Goal: Transaction & Acquisition: Book appointment/travel/reservation

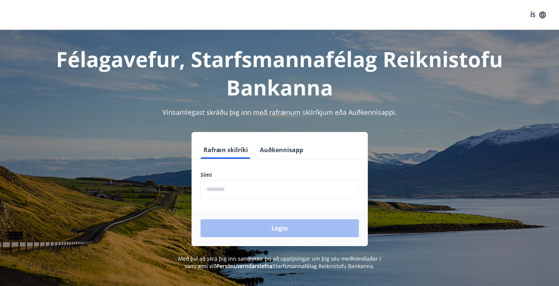
click at [220, 190] on input "phone" at bounding box center [279, 189] width 158 height 18
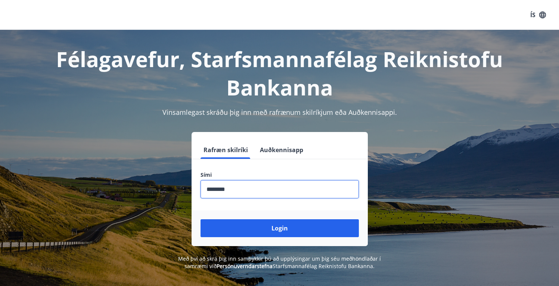
type input "********"
click at [200, 220] on button "Login" at bounding box center [279, 229] width 158 height 18
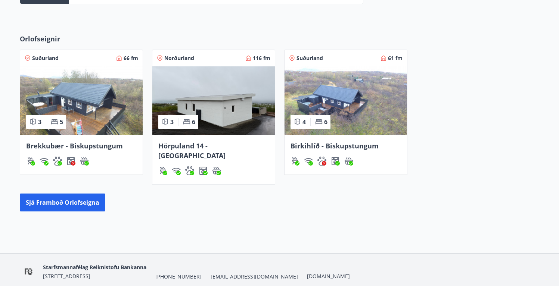
scroll to position [308, 0]
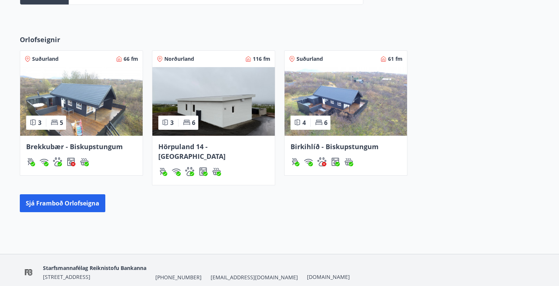
click at [221, 124] on img at bounding box center [213, 101] width 122 height 69
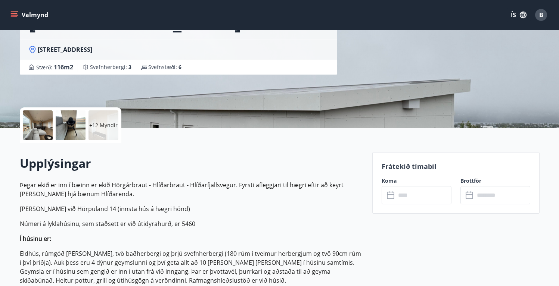
scroll to position [128, 0]
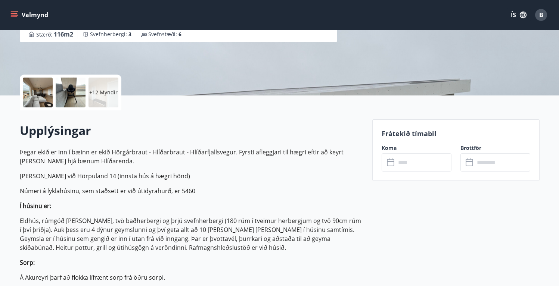
click at [419, 170] on input "text" at bounding box center [424, 162] width 56 height 18
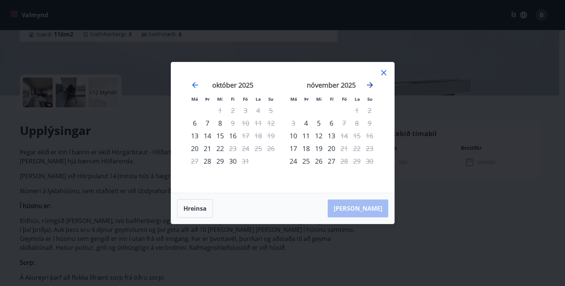
click at [369, 83] on icon "Move forward to switch to the next month." at bounding box center [369, 85] width 9 height 9
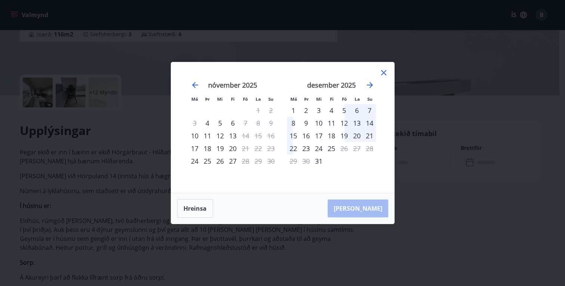
click at [344, 111] on div "5" at bounding box center [344, 110] width 13 height 13
click at [293, 121] on div "8" at bounding box center [293, 123] width 13 height 13
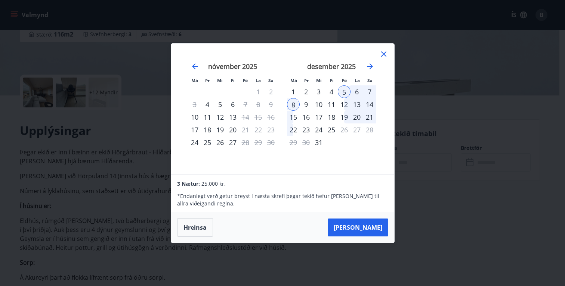
click at [428, 199] on div "Má Þr Mi Fi Fö La Su Má Þr Mi Fi Fö La Su október 2025 1 2 3 4 5 6 7 8 9 10 11 …" at bounding box center [282, 143] width 565 height 286
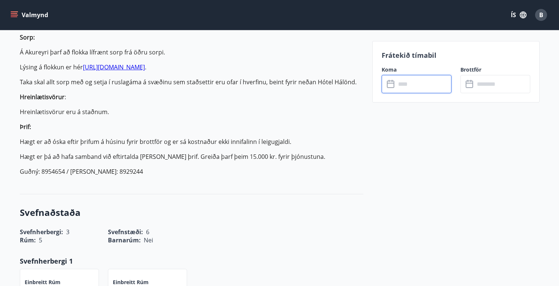
scroll to position [190, 0]
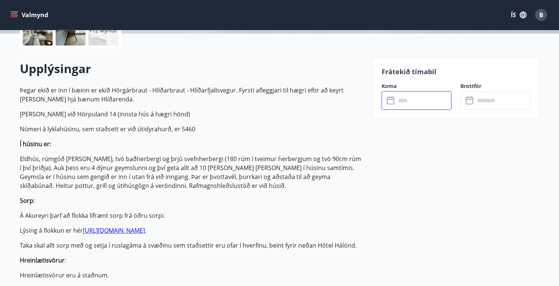
click at [410, 104] on input "text" at bounding box center [424, 100] width 56 height 18
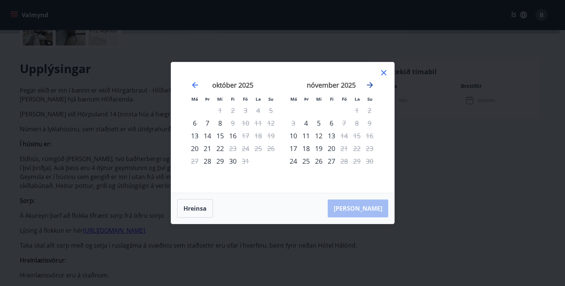
click at [368, 86] on icon "Move forward to switch to the next month." at bounding box center [369, 85] width 9 height 9
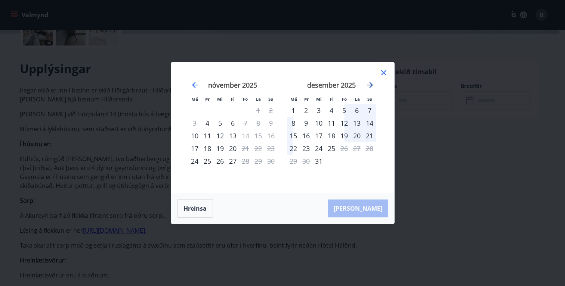
click at [373, 83] on icon "Move forward to switch to the next month." at bounding box center [369, 85] width 9 height 9
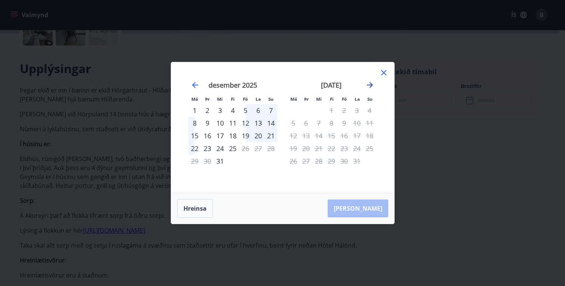
click at [373, 84] on icon "Move forward to switch to the next month." at bounding box center [369, 85] width 9 height 9
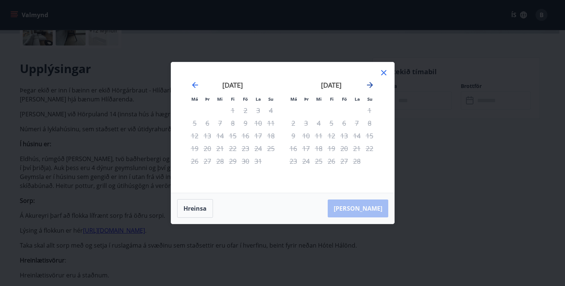
click at [373, 84] on icon "Move forward to switch to the next month." at bounding box center [369, 85] width 9 height 9
click at [192, 84] on icon "Move backward to switch to the previous month." at bounding box center [194, 85] width 9 height 9
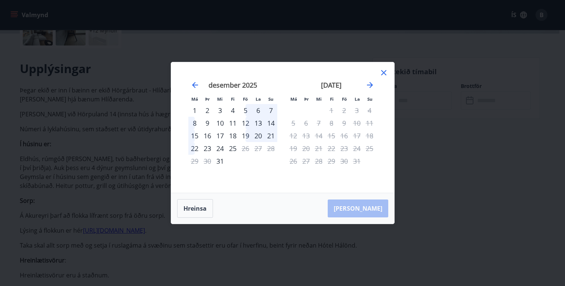
click at [382, 74] on icon at bounding box center [383, 72] width 5 height 5
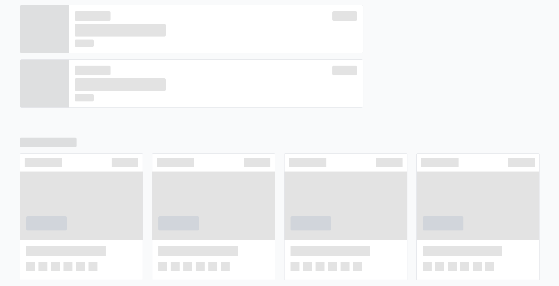
scroll to position [314, 0]
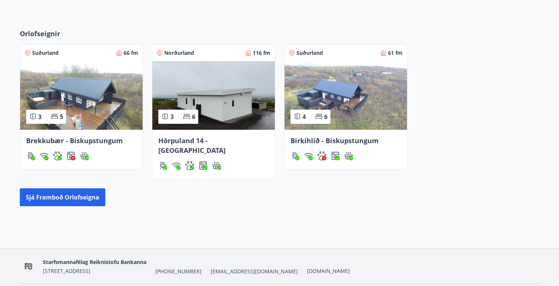
click at [90, 94] on img at bounding box center [81, 95] width 122 height 69
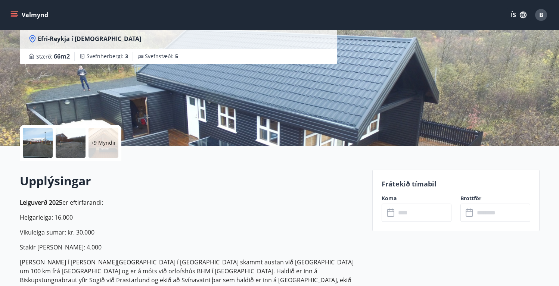
scroll to position [137, 0]
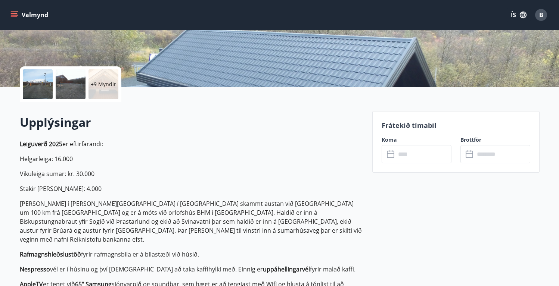
click at [418, 137] on label "Koma" at bounding box center [417, 139] width 70 height 7
click at [426, 148] on input "text" at bounding box center [424, 154] width 56 height 18
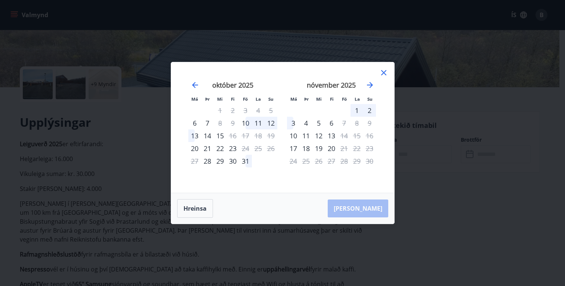
click at [449, 207] on div "Má Þr Mi Fi Fö La Su Má Þr Mi Fi Fö La Su september 2025 1 2 3 4 5 6 7 8 9 10 1…" at bounding box center [282, 143] width 565 height 286
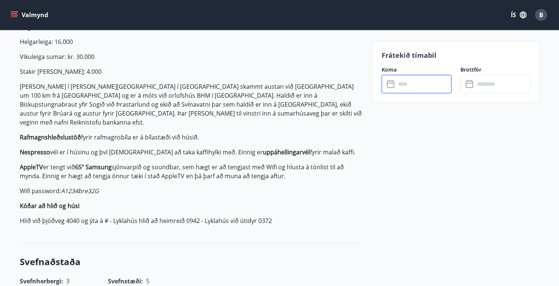
scroll to position [267, 0]
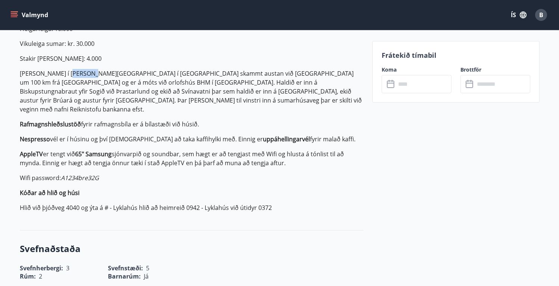
drag, startPoint x: 63, startPoint y: 73, endPoint x: 82, endPoint y: 71, distance: 18.7
click at [82, 71] on p "Húsið er í landi Efri-Reykja í Biskupstungum skammt austan við Laugarvatn um 10…" at bounding box center [192, 91] width 344 height 45
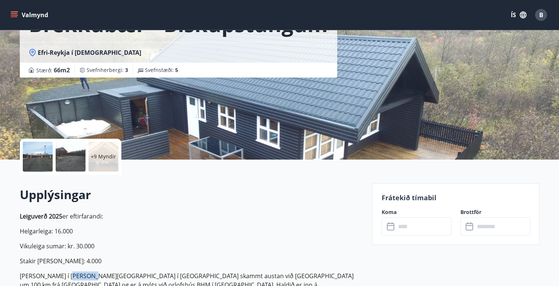
scroll to position [65, 0]
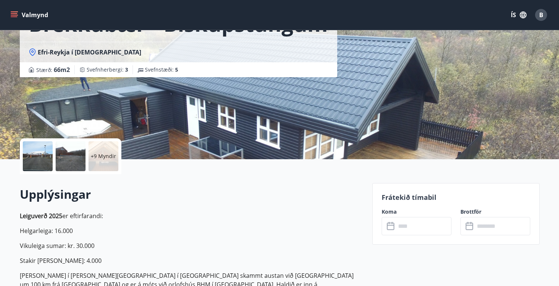
click at [411, 229] on input "text" at bounding box center [424, 226] width 56 height 18
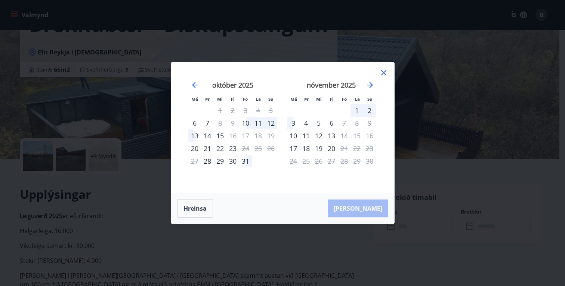
click at [263, 175] on div "október 2025 1 2 3 4 5 6 7 8 9 10 11 12 13 14 15 16 17 18 19 20 21 22 23 24 25 …" at bounding box center [232, 132] width 99 height 122
click at [246, 162] on div "31" at bounding box center [245, 161] width 13 height 13
click at [368, 110] on div "2" at bounding box center [369, 110] width 13 height 13
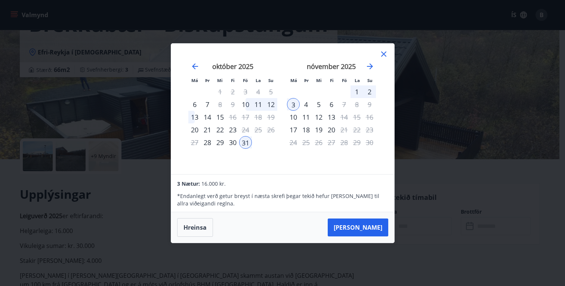
click at [369, 89] on div "2" at bounding box center [369, 92] width 13 height 13
click at [370, 90] on div "2" at bounding box center [369, 92] width 13 height 13
click at [246, 143] on div "31" at bounding box center [245, 142] width 13 height 13
click at [293, 106] on div "3" at bounding box center [293, 104] width 13 height 13
click at [251, 143] on div "31" at bounding box center [245, 142] width 13 height 13
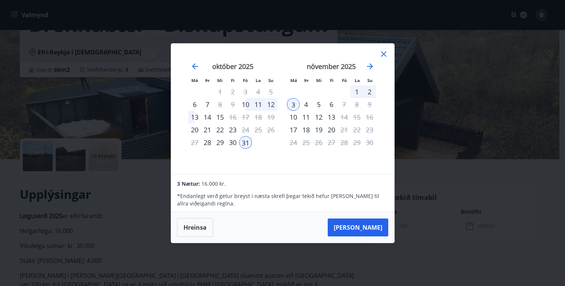
click at [260, 103] on div "11" at bounding box center [258, 104] width 13 height 13
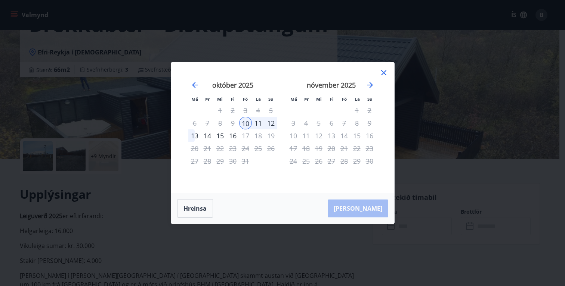
click at [384, 71] on icon at bounding box center [383, 72] width 5 height 5
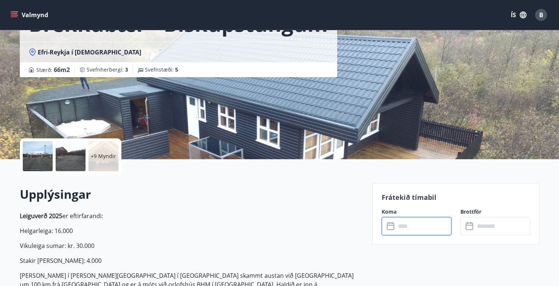
click at [404, 231] on input "text" at bounding box center [424, 226] width 56 height 18
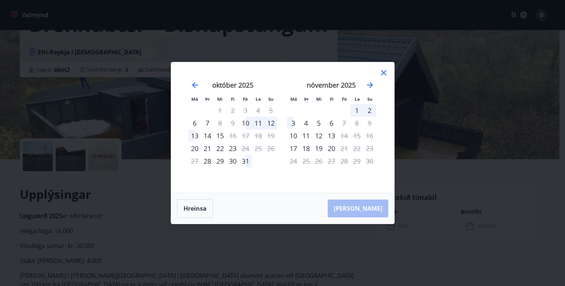
click at [246, 162] on div "31" at bounding box center [245, 161] width 13 height 13
click at [371, 111] on div "2" at bounding box center [369, 110] width 13 height 13
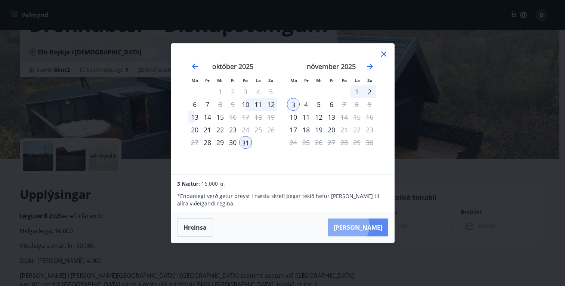
click at [370, 226] on button "Taka Frá" at bounding box center [357, 228] width 60 height 18
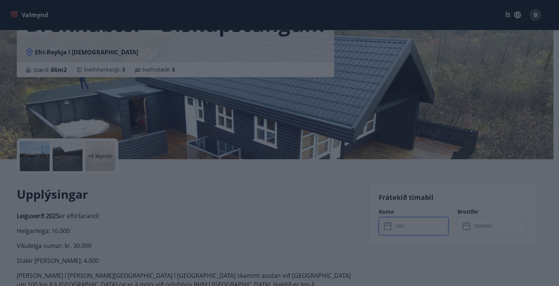
type input "******"
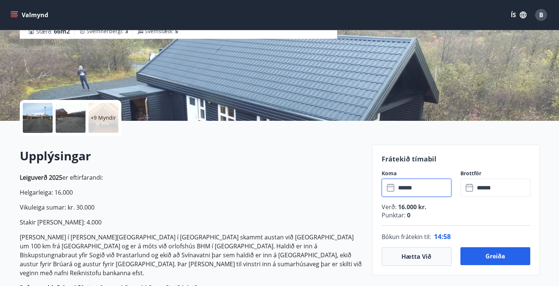
scroll to position [104, 0]
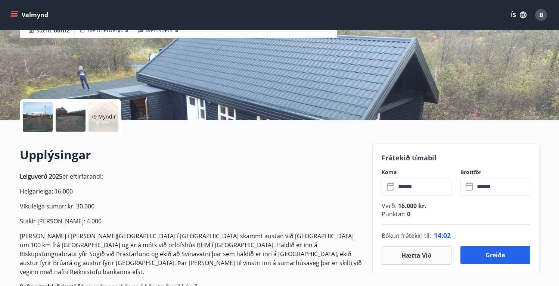
click at [335, 226] on p "Stakir dagar: 4.000" at bounding box center [192, 221] width 344 height 9
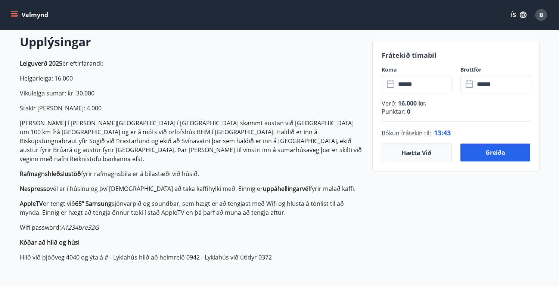
scroll to position [216, 0]
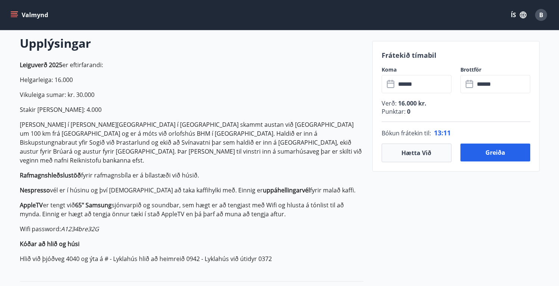
click at [484, 84] on input "******" at bounding box center [503, 84] width 56 height 18
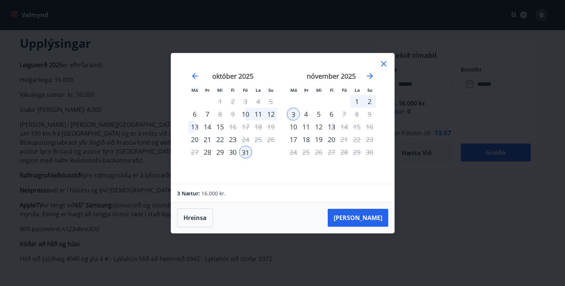
click at [371, 100] on div "2" at bounding box center [369, 101] width 13 height 13
click at [370, 102] on div "2" at bounding box center [369, 101] width 13 height 13
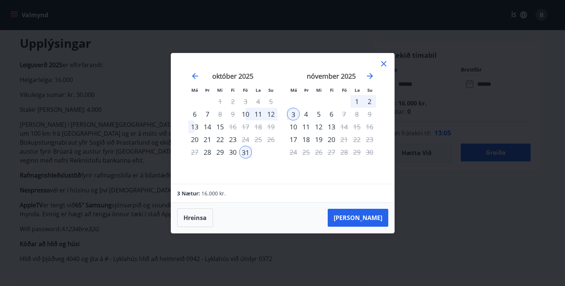
drag, startPoint x: 287, startPoint y: 114, endPoint x: 293, endPoint y: 112, distance: 6.1
click at [292, 112] on div "3" at bounding box center [293, 114] width 13 height 13
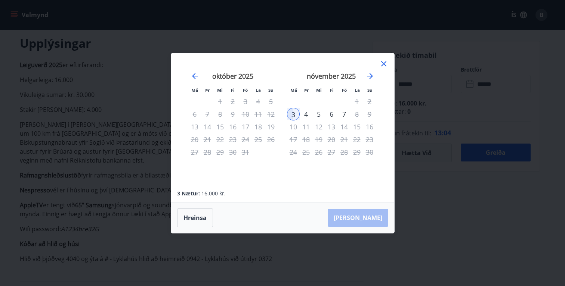
drag, startPoint x: 293, startPoint y: 112, endPoint x: 310, endPoint y: 112, distance: 16.1
click at [311, 110] on tr "3 4 5 6 7 8 9" at bounding box center [331, 114] width 89 height 13
click at [294, 114] on div "3" at bounding box center [293, 114] width 13 height 13
click at [367, 100] on div "2" at bounding box center [369, 101] width 13 height 13
click at [385, 64] on icon at bounding box center [383, 63] width 9 height 9
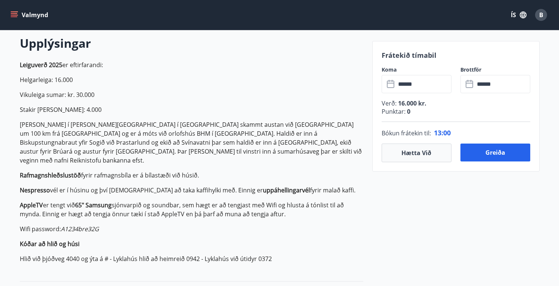
click at [352, 175] on p "Leiguverð 2025 er eftirfarandi: Helgarleiga: 16.000 Vikuleiga sumar: kr. 30.000…" at bounding box center [192, 161] width 344 height 203
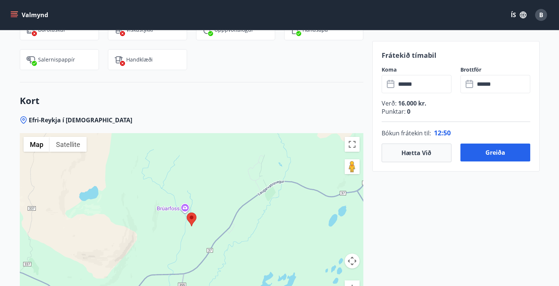
scroll to position [1111, 0]
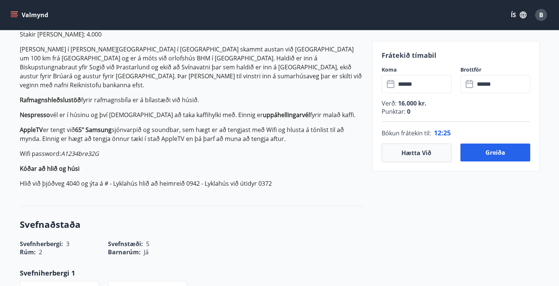
scroll to position [286, 0]
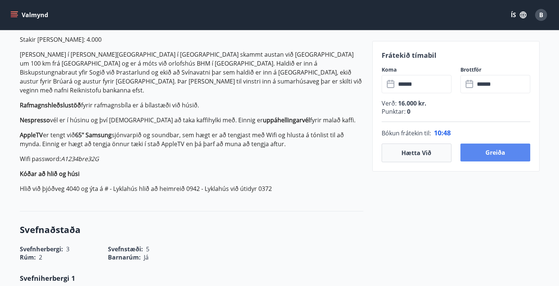
click at [498, 151] on button "Greiða" at bounding box center [495, 153] width 70 height 18
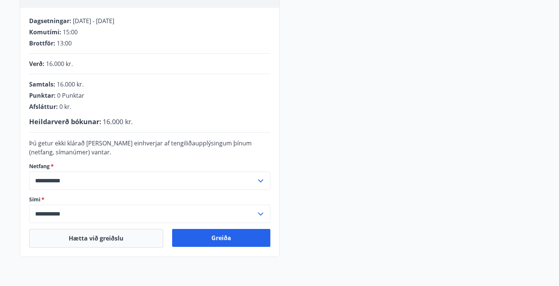
scroll to position [143, 0]
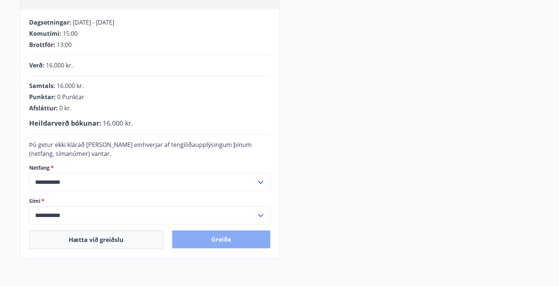
click at [219, 239] on button "Greiða" at bounding box center [221, 240] width 98 height 18
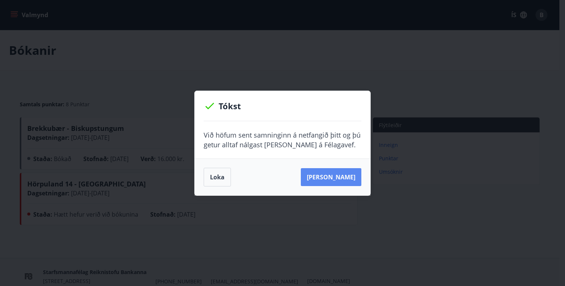
click at [332, 180] on button "Sjá samning" at bounding box center [331, 177] width 60 height 18
click at [221, 176] on button "Loka" at bounding box center [216, 177] width 27 height 19
click at [221, 176] on div "Loka Sjá samning" at bounding box center [282, 177] width 175 height 37
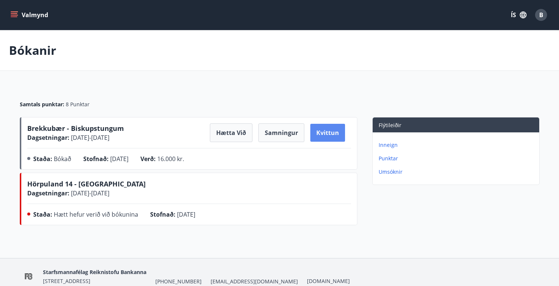
click at [327, 131] on button "Kvittun" at bounding box center [327, 133] width 35 height 18
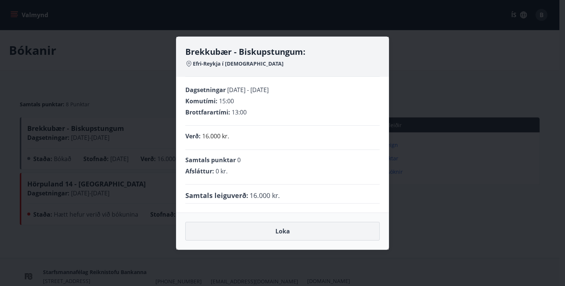
click at [299, 230] on button "Loka" at bounding box center [282, 231] width 194 height 19
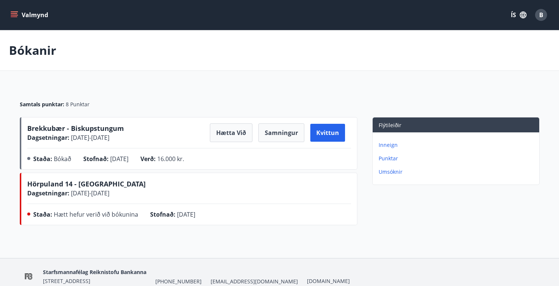
click at [15, 15] on icon "menu" at bounding box center [15, 15] width 8 height 1
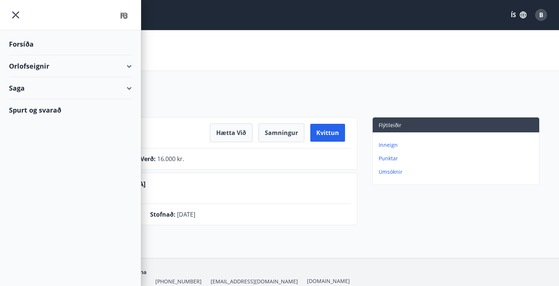
click at [87, 68] on div "Orlofseignir" at bounding box center [70, 66] width 123 height 22
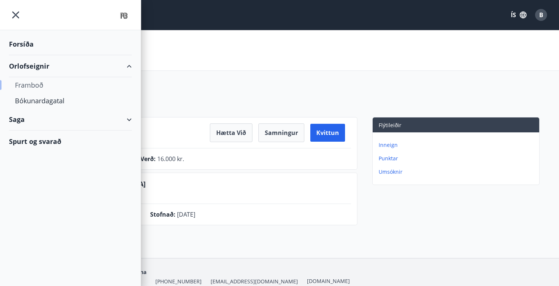
click at [37, 87] on div "Framboð" at bounding box center [70, 85] width 111 height 16
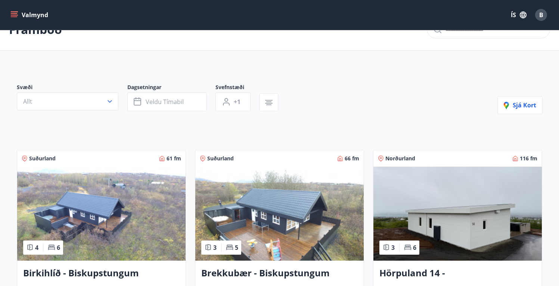
scroll to position [139, 0]
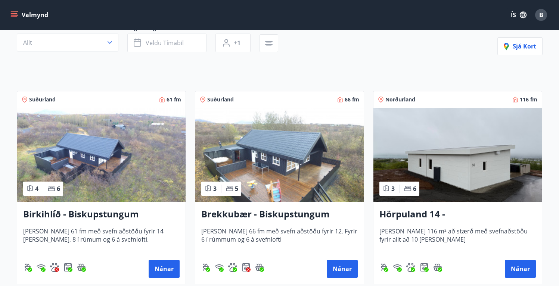
click at [265, 157] on img at bounding box center [279, 155] width 168 height 94
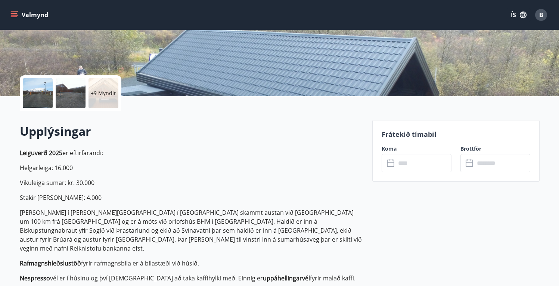
scroll to position [129, 0]
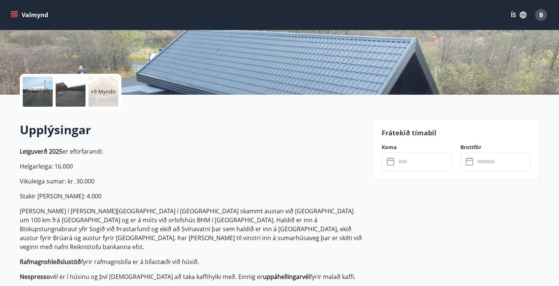
click at [405, 163] on input "text" at bounding box center [424, 162] width 56 height 18
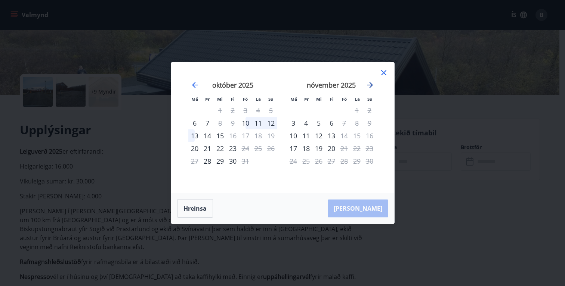
click at [372, 89] on icon "Move forward to switch to the next month." at bounding box center [369, 85] width 9 height 9
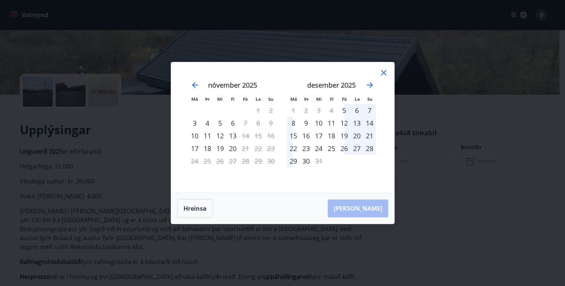
drag, startPoint x: 176, startPoint y: 81, endPoint x: 189, endPoint y: 85, distance: 13.2
click at [178, 82] on div "Má Þr Mi Fi Fö La Su Má Þr Mi Fi Fö La Su október 2025 1 2 3 4 5 6 7 8 9 10 11 …" at bounding box center [282, 127] width 223 height 131
click at [193, 85] on icon "Move backward to switch to the previous month." at bounding box center [195, 85] width 6 height 6
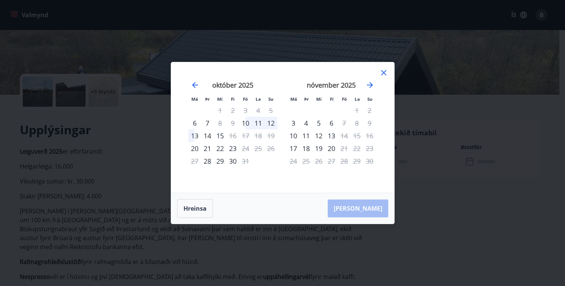
click at [377, 74] on div "nóvember 2025 1 2 3 4 5 6 7 8 9 10 11 12 13 14 15 16 17 18 19 20 21 22 23 24 25…" at bounding box center [331, 132] width 99 height 122
click at [383, 70] on icon at bounding box center [383, 72] width 9 height 9
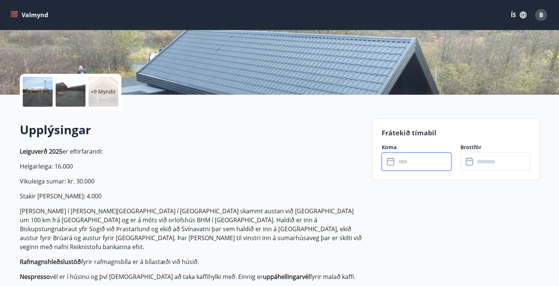
click at [311, 227] on p "Húsið er í landi Efri-Reykja í Biskupstungum skammt austan við Laugarvatn um 10…" at bounding box center [192, 229] width 344 height 45
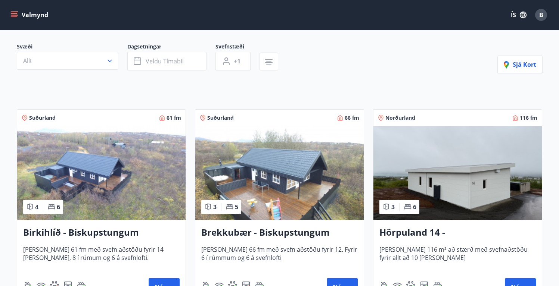
click at [142, 181] on img at bounding box center [101, 173] width 168 height 94
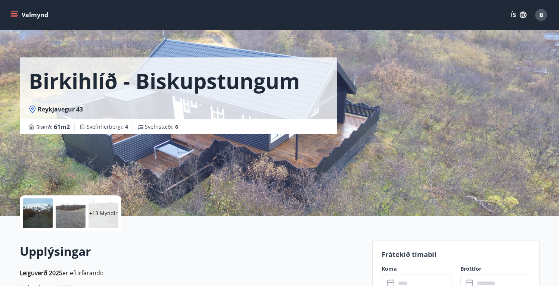
scroll to position [138, 0]
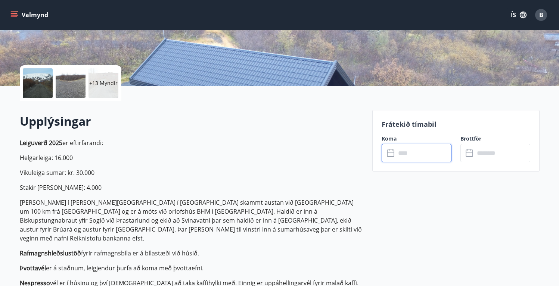
click at [422, 157] on input "text" at bounding box center [424, 153] width 56 height 18
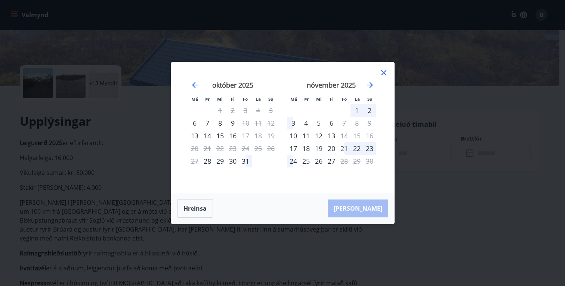
click at [385, 69] on icon at bounding box center [383, 72] width 9 height 9
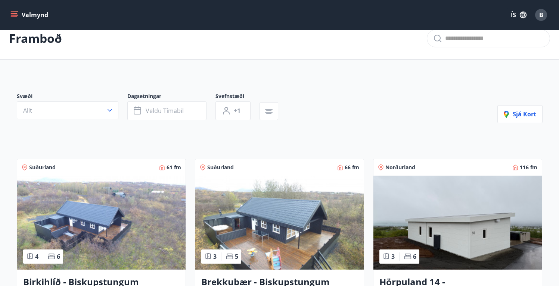
scroll to position [14, 0]
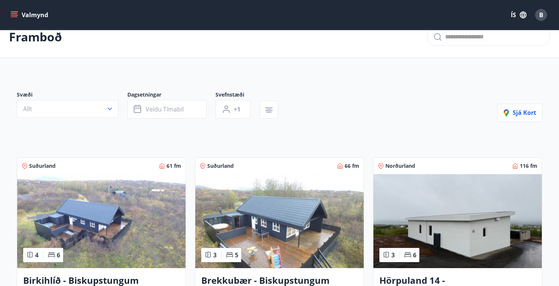
click at [275, 217] on img at bounding box center [279, 221] width 168 height 94
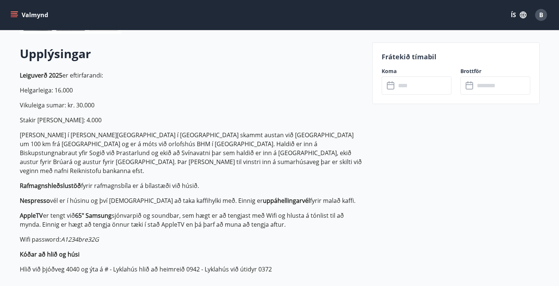
scroll to position [206, 0]
